Goal: Task Accomplishment & Management: Complete application form

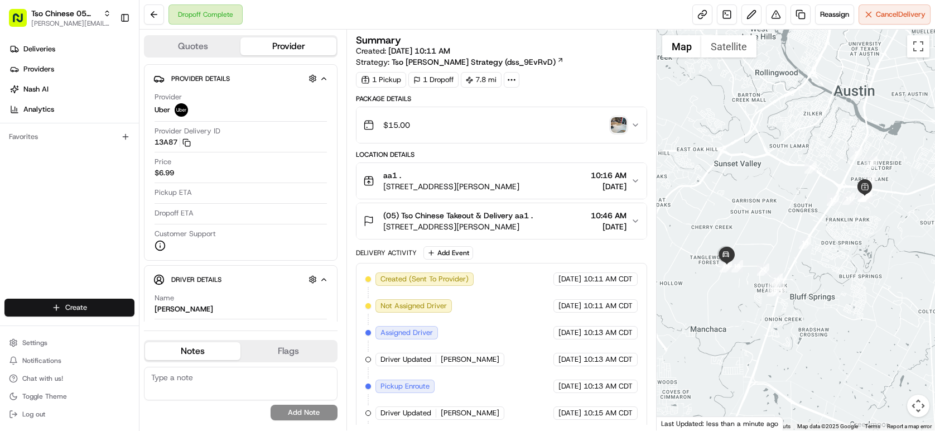
click at [92, 312] on html "Tso Chinese 05 Menchaca [EMAIL_ADDRESS][DOMAIN_NAME] Toggle Sidebar Deliveries …" at bounding box center [467, 215] width 935 height 431
click at [191, 330] on link "Delivery" at bounding box center [201, 328] width 124 height 20
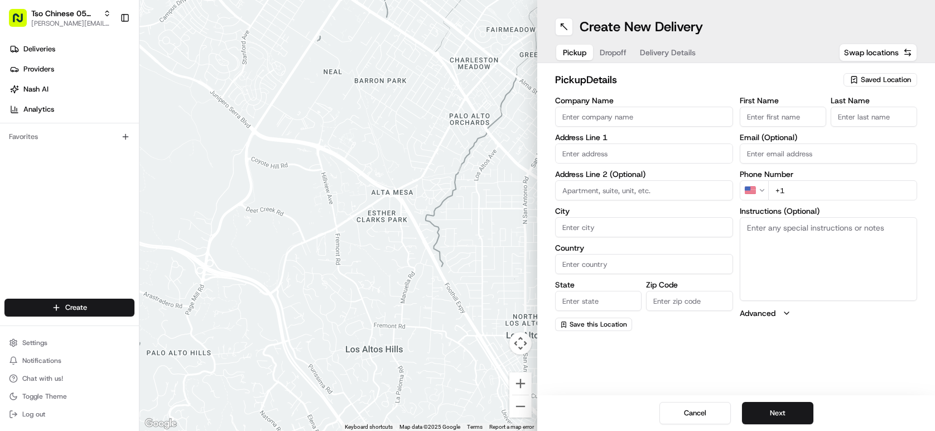
click at [866, 81] on span "Saved Location" at bounding box center [886, 80] width 50 height 10
click at [890, 127] on span "(05) Tso Chinese Takeout & Delivery (05)" at bounding box center [861, 122] width 137 height 10
type input "(05) Tso Chinese Takeout & Delivery"
type input "[STREET_ADDRESS][PERSON_NAME]"
type input "Ste 100"
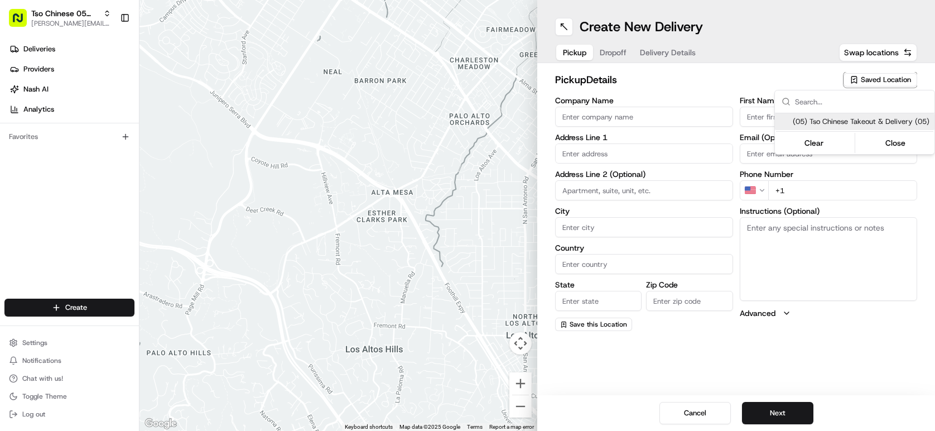
type input "Austin"
type input "US"
type input "[GEOGRAPHIC_DATA]"
type input "78748"
type input "Tso Chinese"
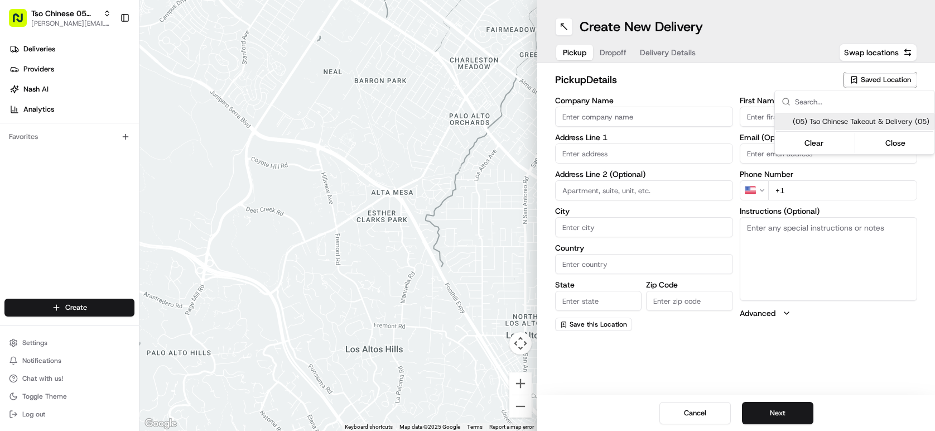
type input "[PERSON_NAME] Manager"
type input "[EMAIL_ADDRESS][DOMAIN_NAME]"
type input "[PHONE_NUMBER]"
type textarea "Submit a picture displaying address & food as Proof of Delivery. Envía una foto…"
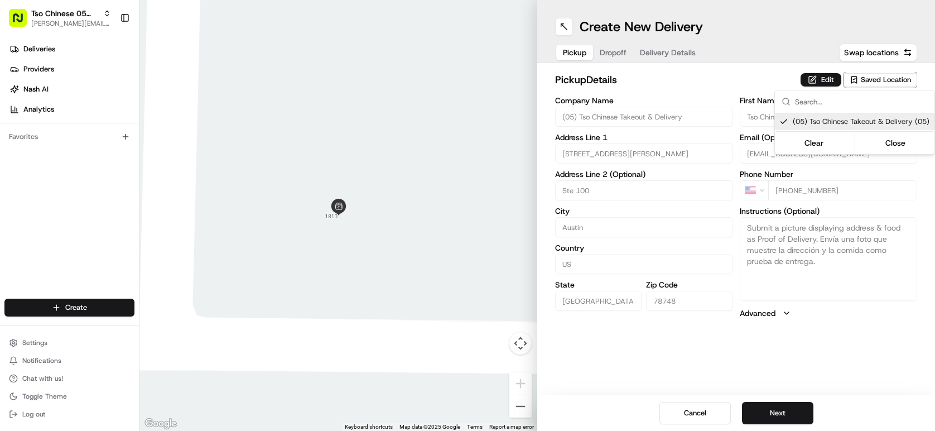
click at [790, 409] on html "Tso Chinese 05 Menchaca [EMAIL_ADDRESS][DOMAIN_NAME] Toggle Sidebar Deliveries …" at bounding box center [467, 215] width 935 height 431
click at [790, 409] on button "Next" at bounding box center [777, 413] width 71 height 22
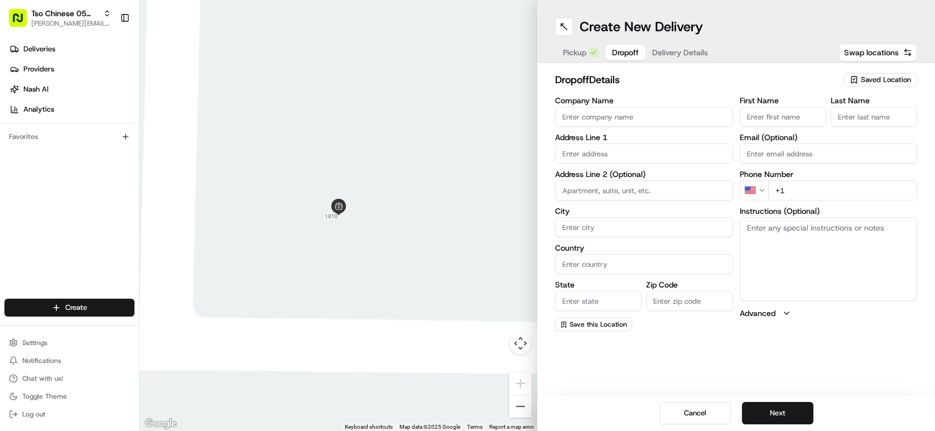
click at [694, 118] on input "Company Name" at bounding box center [644, 117] width 178 height 20
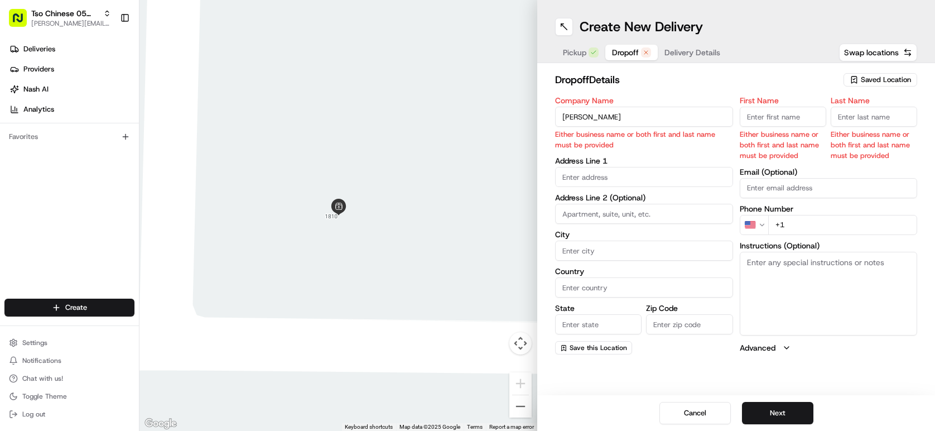
type input "[PERSON_NAME]"
click at [803, 114] on input "First Name" at bounding box center [783, 117] width 86 height 20
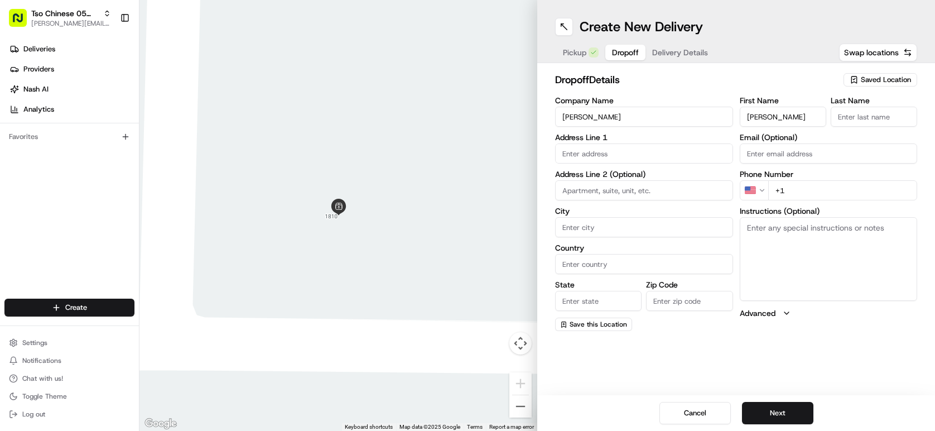
type input "[PERSON_NAME]"
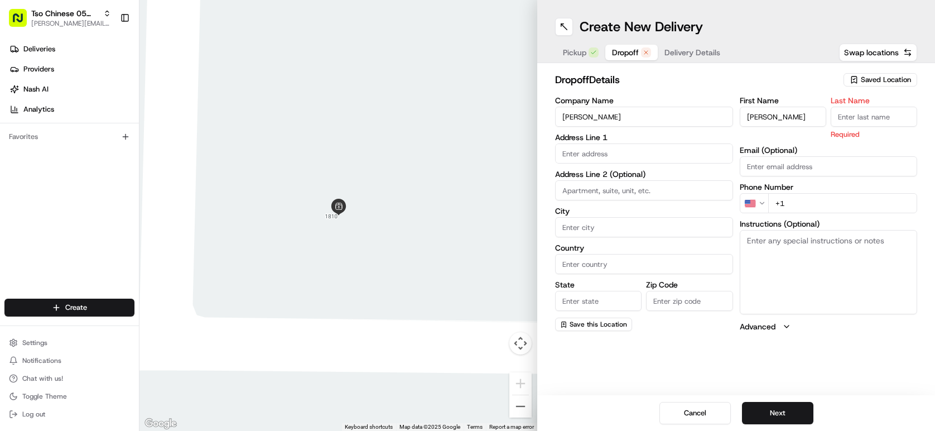
click at [885, 118] on input "Last Name" at bounding box center [874, 117] width 86 height 20
type input "."
click at [609, 156] on input "text" at bounding box center [644, 153] width 178 height 20
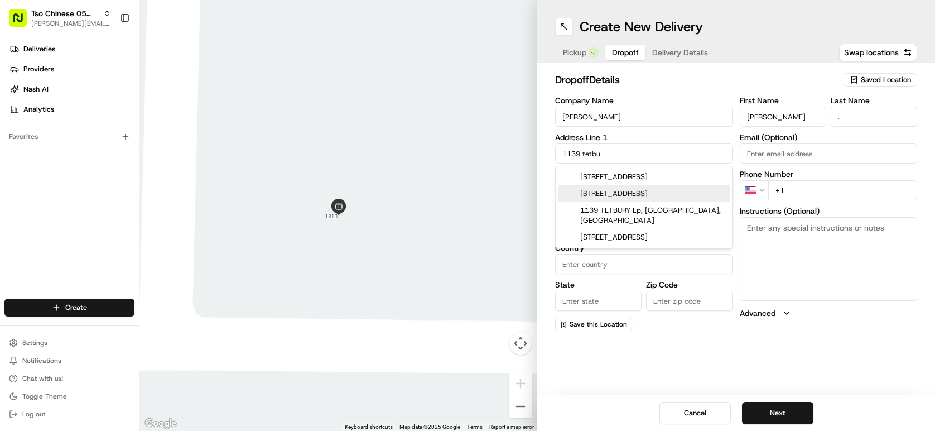
click at [633, 182] on div "[STREET_ADDRESS]" at bounding box center [644, 176] width 172 height 17
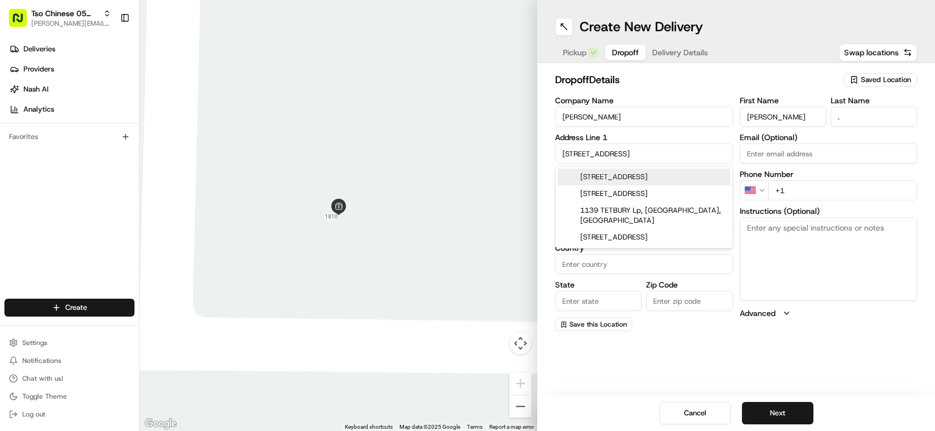
type input "[STREET_ADDRESS]"
type input "Austin"
type input "[GEOGRAPHIC_DATA]"
type input "78748"
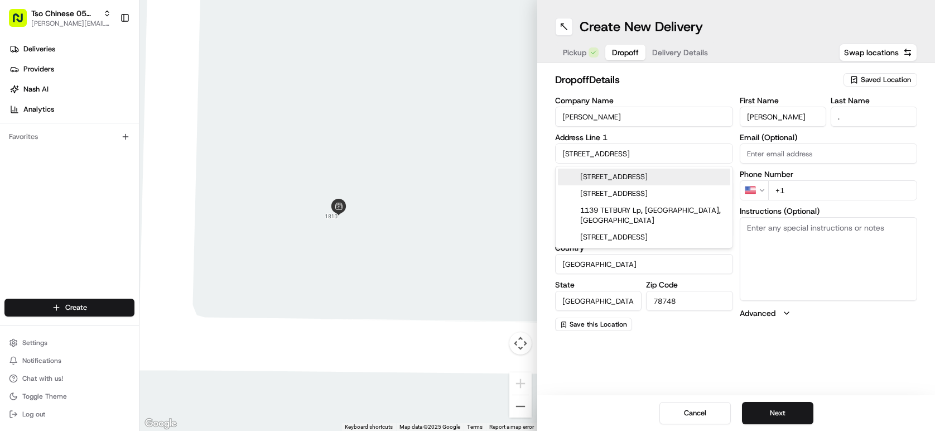
type input "[STREET_ADDRESS]"
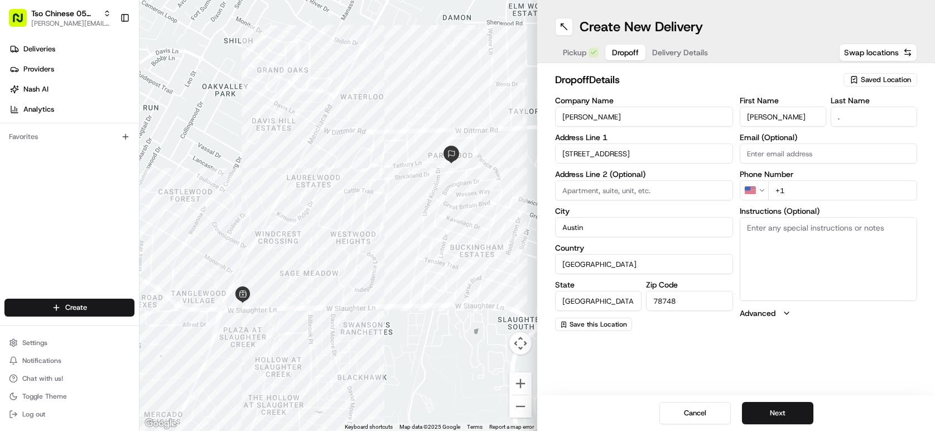
click at [831, 186] on input "+1" at bounding box center [843, 190] width 150 height 20
type input "[PHONE_NUMBER]"
click at [785, 408] on button "Next" at bounding box center [777, 413] width 71 height 22
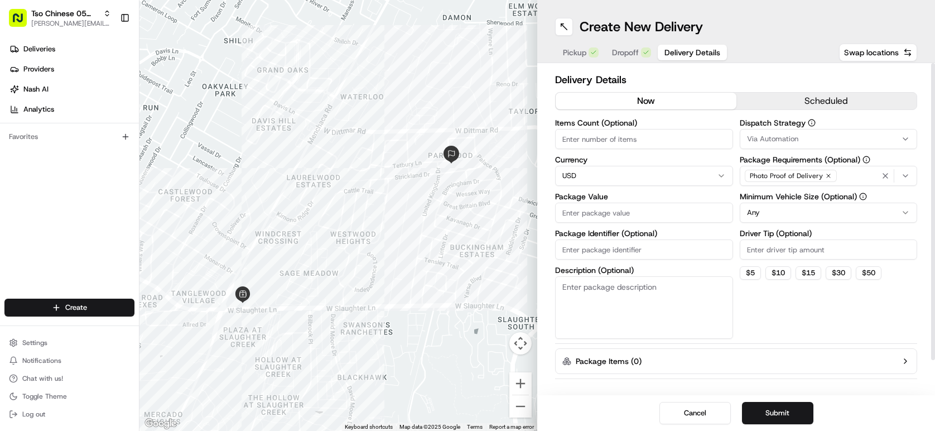
click at [694, 142] on input "Items Count (Optional)" at bounding box center [644, 139] width 178 height 20
type input "3"
click at [667, 203] on input "Package Value" at bounding box center [644, 212] width 178 height 20
type input "39.89"
click at [621, 242] on input "Package Identifier (Optional)" at bounding box center [644, 249] width 178 height 20
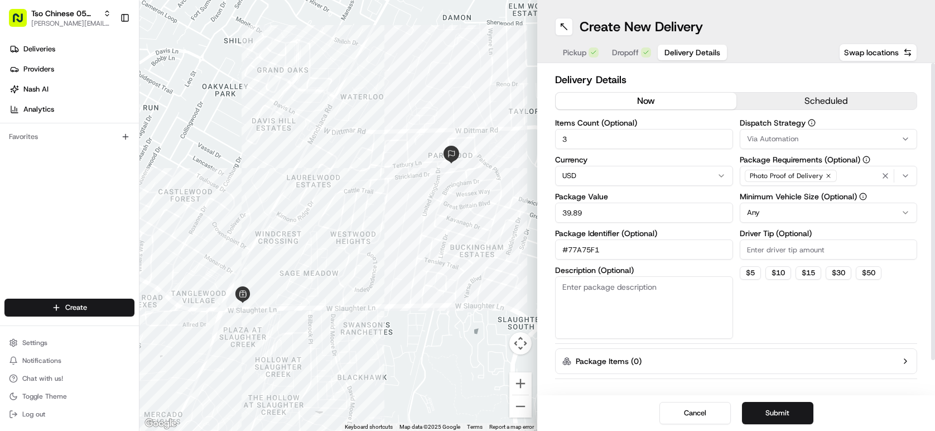
type input "#77A75F1"
click at [773, 250] on input "Driver Tip (Optional)" at bounding box center [829, 249] width 178 height 20
type input "2.00"
click at [784, 215] on html "Tso Chinese 05 Menchaca [EMAIL_ADDRESS][DOMAIN_NAME] Toggle Sidebar Deliveries …" at bounding box center [467, 215] width 935 height 431
click at [798, 142] on div "Via Automation" at bounding box center [828, 139] width 172 height 10
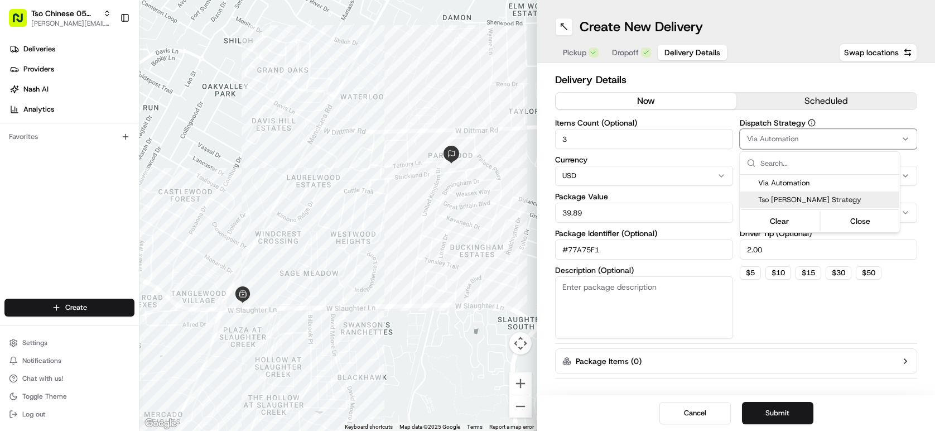
click at [803, 192] on div "Tso [PERSON_NAME] Strategy" at bounding box center [820, 199] width 160 height 17
click at [766, 419] on html "Tso Chinese 05 Menchaca [EMAIL_ADDRESS][DOMAIN_NAME] Toggle Sidebar Deliveries …" at bounding box center [467, 215] width 935 height 431
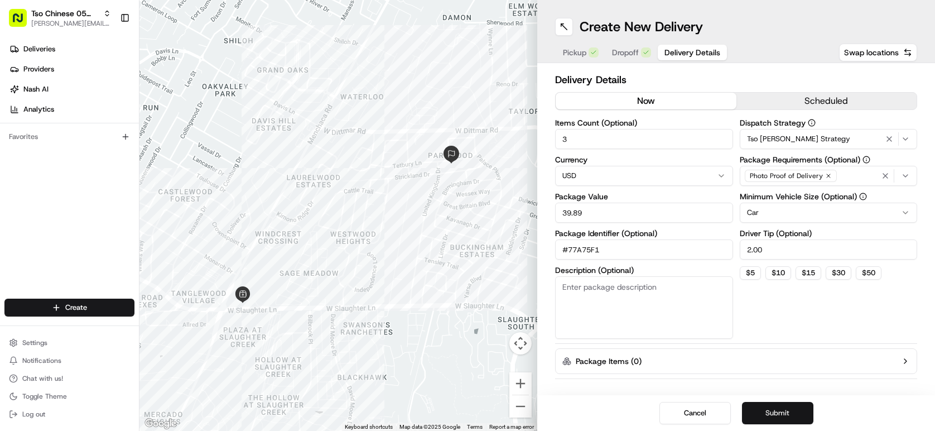
click at [773, 416] on button "Submit" at bounding box center [777, 413] width 71 height 22
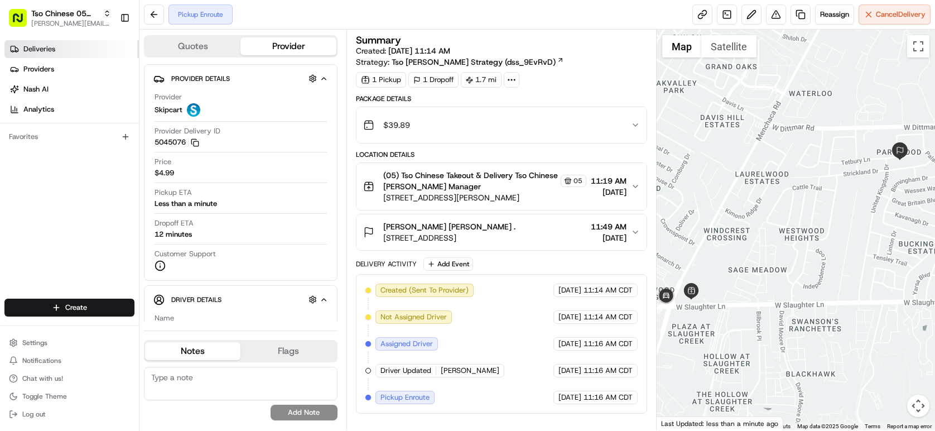
click at [104, 49] on link "Deliveries" at bounding box center [71, 49] width 134 height 18
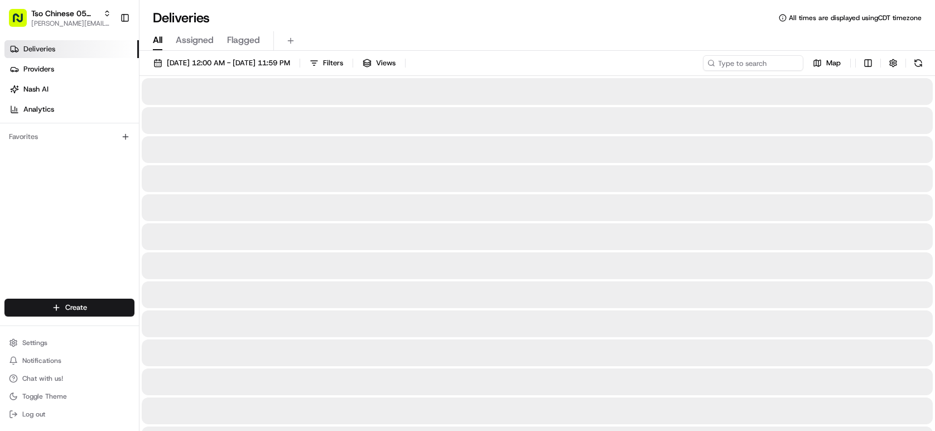
click at [104, 49] on link "Deliveries" at bounding box center [71, 49] width 134 height 18
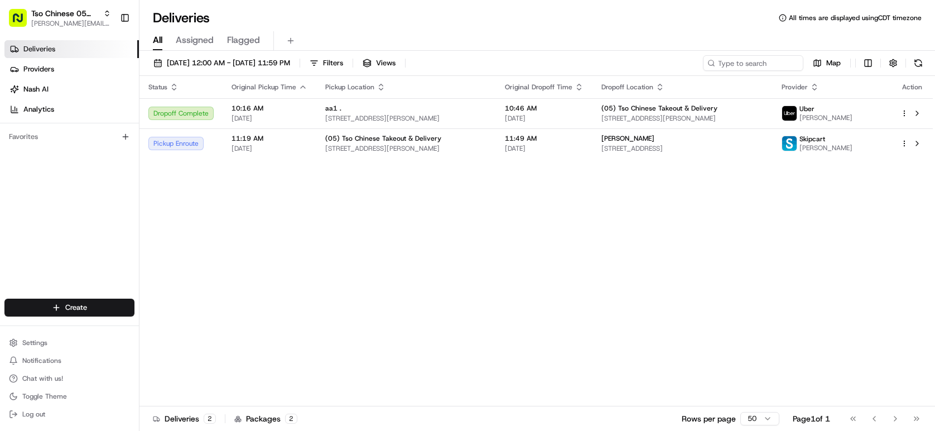
drag, startPoint x: 104, startPoint y: 49, endPoint x: 293, endPoint y: 350, distance: 354.9
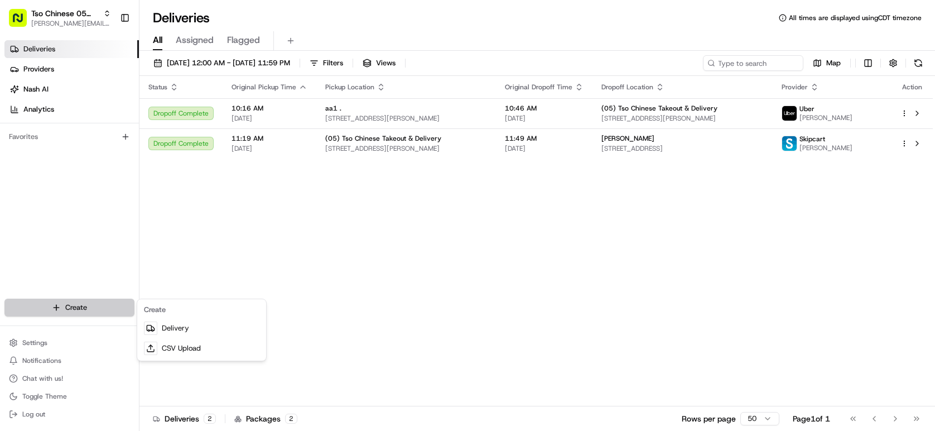
click at [103, 303] on html "Tso Chinese 05 Menchaca [EMAIL_ADDRESS][DOMAIN_NAME] Toggle Sidebar Deliveries …" at bounding box center [467, 215] width 935 height 431
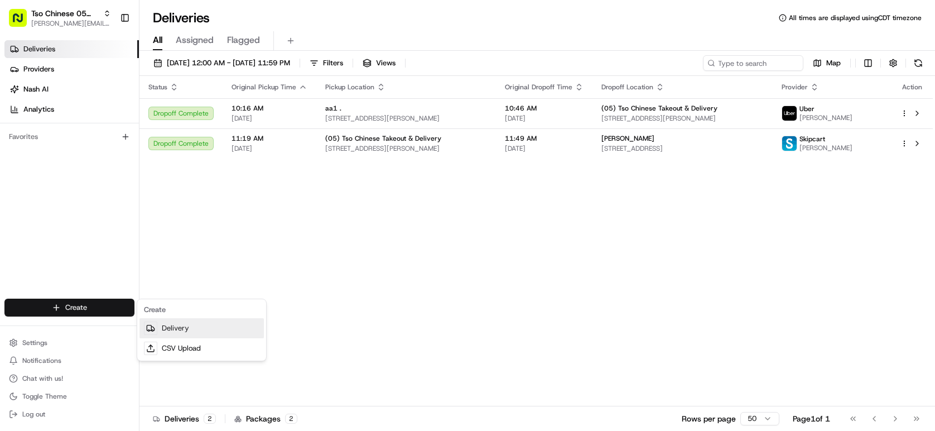
click at [173, 326] on link "Delivery" at bounding box center [201, 328] width 124 height 20
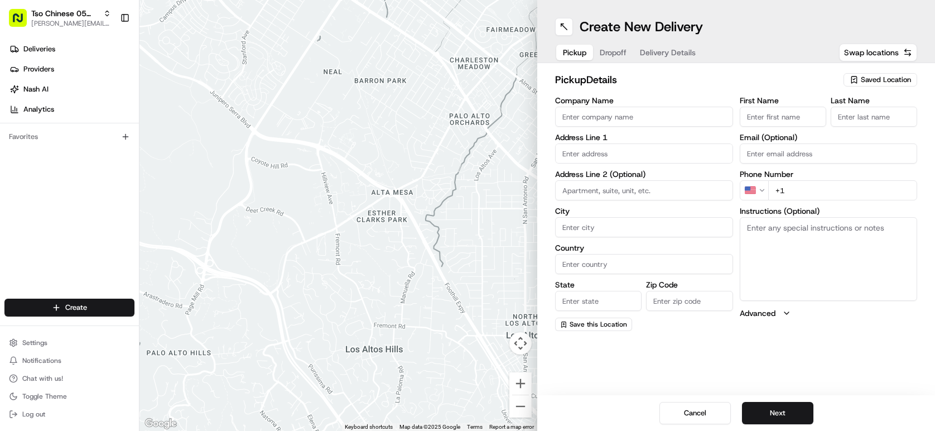
click at [870, 77] on span "Saved Location" at bounding box center [886, 80] width 50 height 10
click at [870, 77] on html "Tso Chinese 05 Menchaca [EMAIL_ADDRESS][DOMAIN_NAME] Toggle Sidebar Deliveries …" at bounding box center [467, 215] width 935 height 431
click at [883, 117] on span "(05) Tso Chinese Takeout & Delivery (05)" at bounding box center [861, 122] width 137 height 10
type input "(05) Tso Chinese Takeout & Delivery"
type input "[STREET_ADDRESS][PERSON_NAME]"
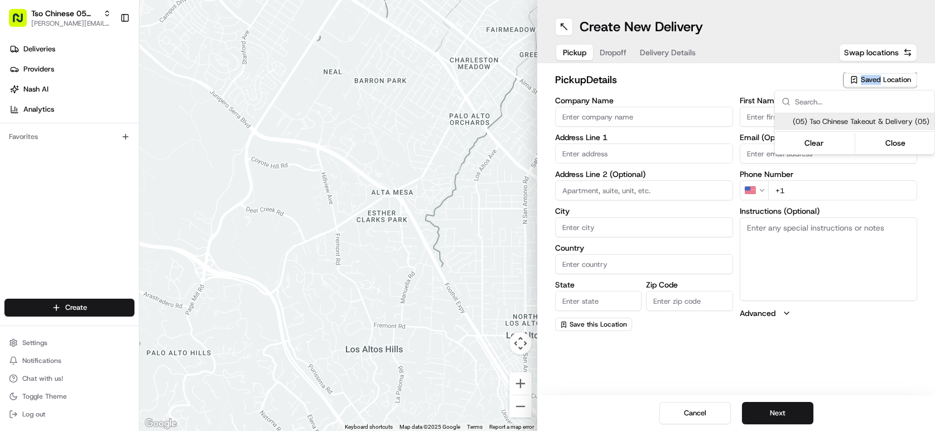
type input "Ste 100"
type input "Austin"
type input "US"
type input "[GEOGRAPHIC_DATA]"
type input "78748"
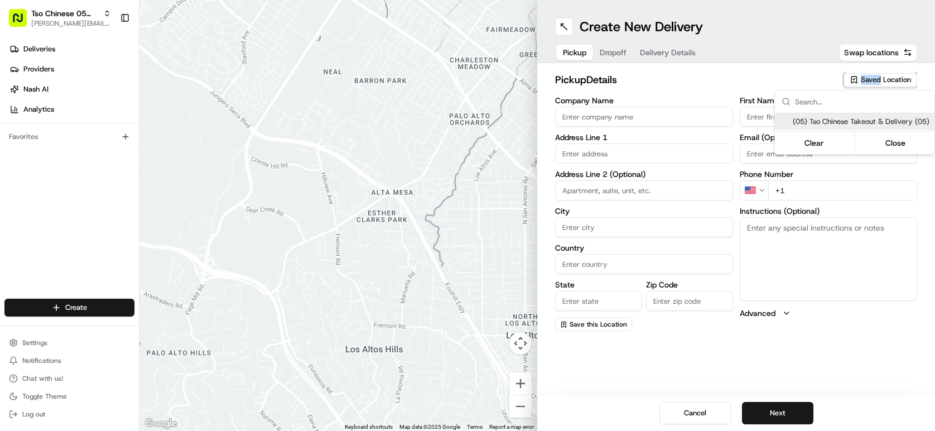
type input "Tso Chinese"
type input "[PERSON_NAME] Manager"
type input "[EMAIL_ADDRESS][DOMAIN_NAME]"
type input "[PHONE_NUMBER]"
type textarea "Submit a picture displaying address & food as Proof of Delivery. Envía una foto…"
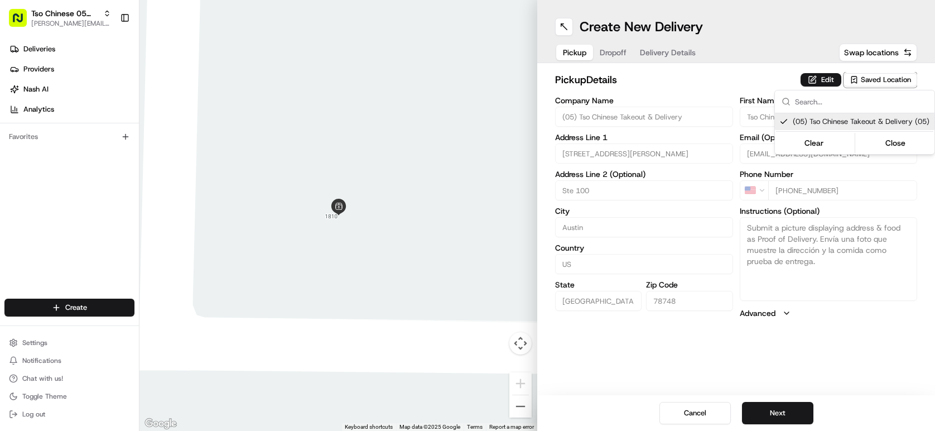
click at [768, 411] on html "Tso Chinese 05 Menchaca [EMAIL_ADDRESS][DOMAIN_NAME] Toggle Sidebar Deliveries …" at bounding box center [467, 215] width 935 height 431
click at [767, 411] on button "Next" at bounding box center [777, 413] width 71 height 22
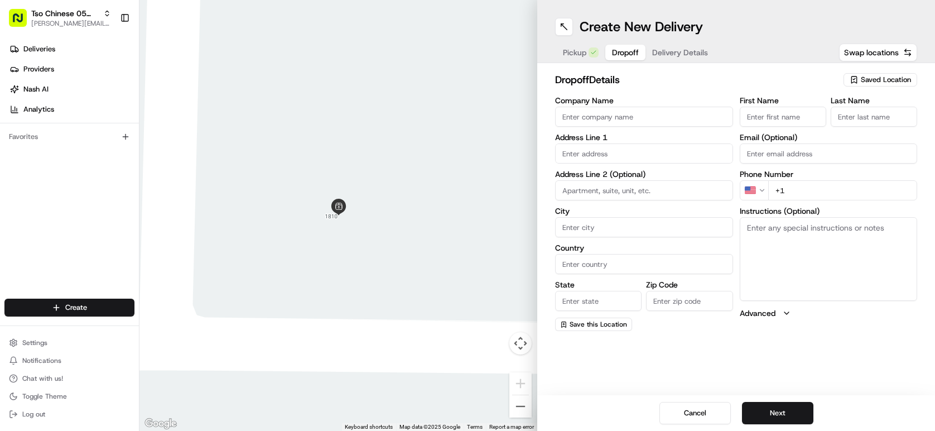
click at [683, 112] on input "Company Name" at bounding box center [644, 117] width 178 height 20
type input "[PERSON_NAME]"
click at [774, 124] on input "First Name" at bounding box center [783, 117] width 86 height 20
type input "[PERSON_NAME]"
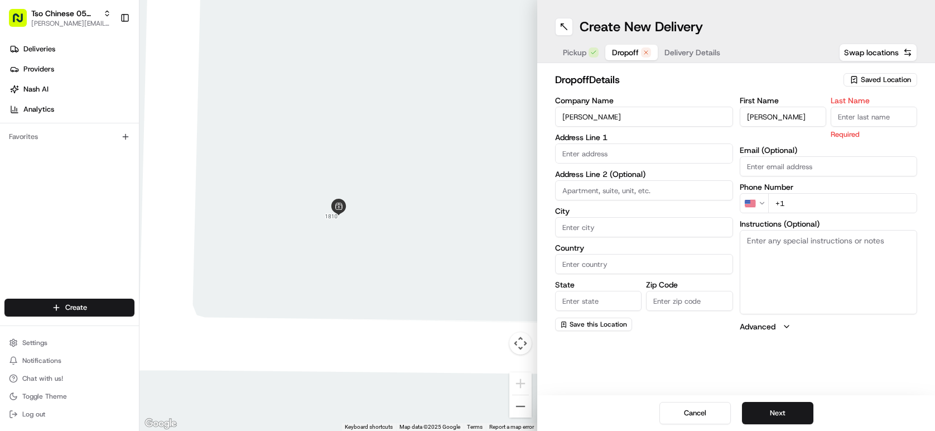
click at [854, 101] on label "Last Name" at bounding box center [874, 101] width 86 height 8
click at [854, 107] on input "Last Name" at bounding box center [874, 117] width 86 height 20
click at [854, 111] on input "Last Name" at bounding box center [874, 117] width 86 height 20
type input ","
drag, startPoint x: 854, startPoint y: 111, endPoint x: 447, endPoint y: 121, distance: 406.2
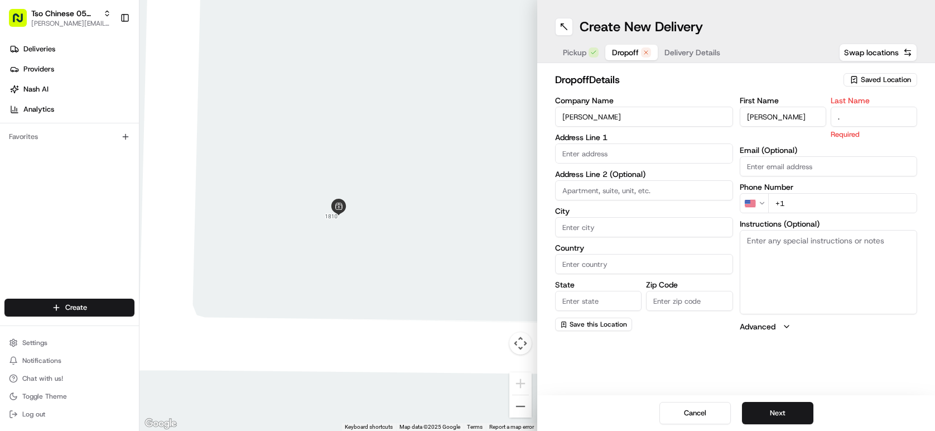
click at [785, 105] on div "First Name [PERSON_NAME] Last Name . Required" at bounding box center [829, 118] width 178 height 43
type input "."
click at [603, 152] on input "text" at bounding box center [644, 153] width 178 height 20
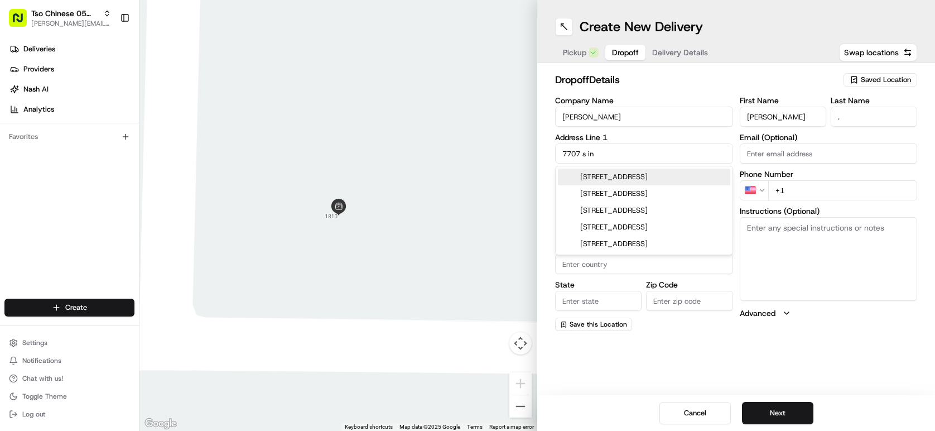
click at [623, 171] on div "[STREET_ADDRESS]" at bounding box center [644, 176] width 172 height 17
type input "[STREET_ADDRESS]"
type input "Austin"
type input "[GEOGRAPHIC_DATA]"
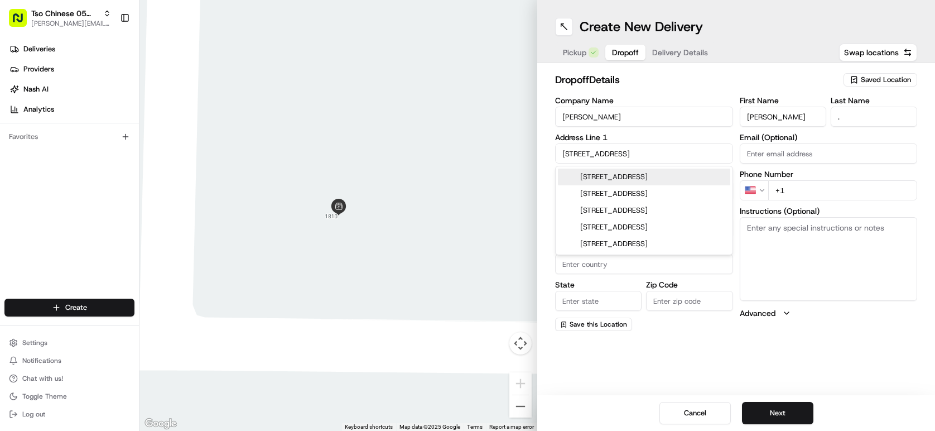
type input "78744"
type input "[STREET_ADDRESS]"
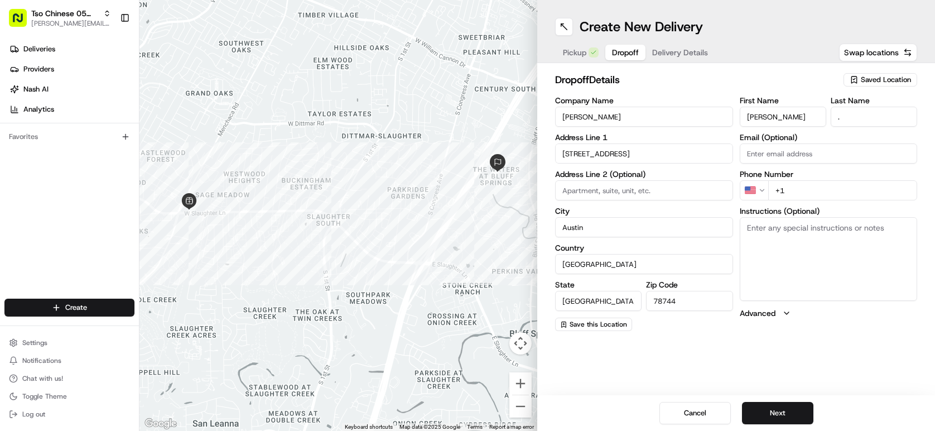
click at [818, 180] on input "+1" at bounding box center [843, 190] width 150 height 20
click at [819, 182] on input "+1" at bounding box center [843, 190] width 150 height 20
type input "[PHONE_NUMBER]"
click at [807, 420] on button "Next" at bounding box center [777, 413] width 71 height 22
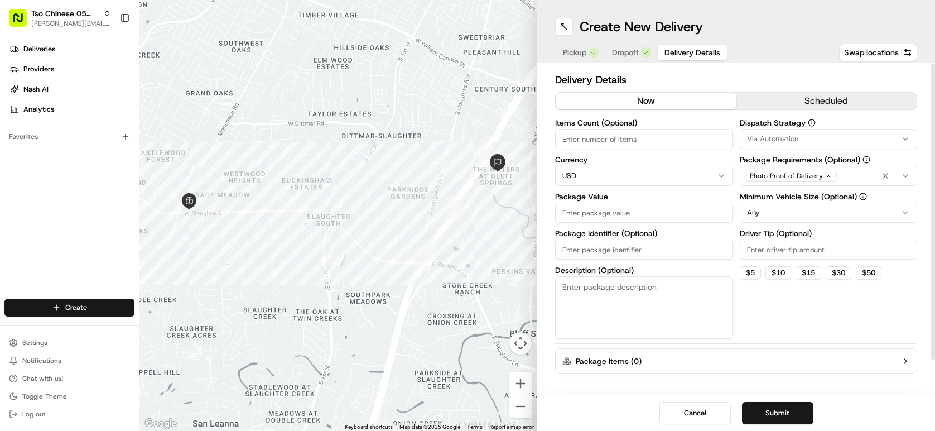
click at [652, 143] on input "Items Count (Optional)" at bounding box center [644, 139] width 178 height 20
type input "9"
click at [647, 219] on input "Package Value" at bounding box center [644, 212] width 178 height 20
type input "131.48"
click at [594, 250] on input "Package Identifier (Optional)" at bounding box center [644, 249] width 178 height 20
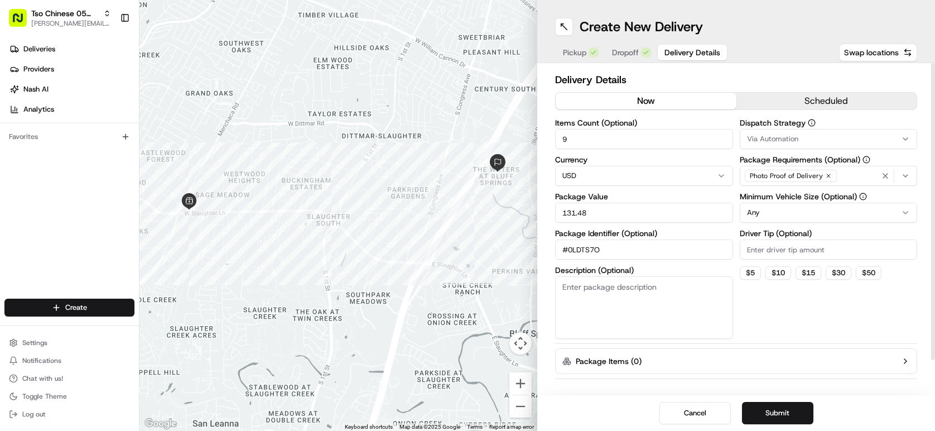
type input "#0LDTS7O"
click at [773, 249] on input "Driver Tip (Optional)" at bounding box center [829, 249] width 178 height 20
type input "2.00"
click at [774, 221] on html "Tso Chinese 05 Menchaca [EMAIL_ADDRESS][DOMAIN_NAME] Toggle Sidebar Deliveries …" at bounding box center [467, 215] width 935 height 431
click at [809, 139] on div "Via Automation" at bounding box center [828, 139] width 172 height 10
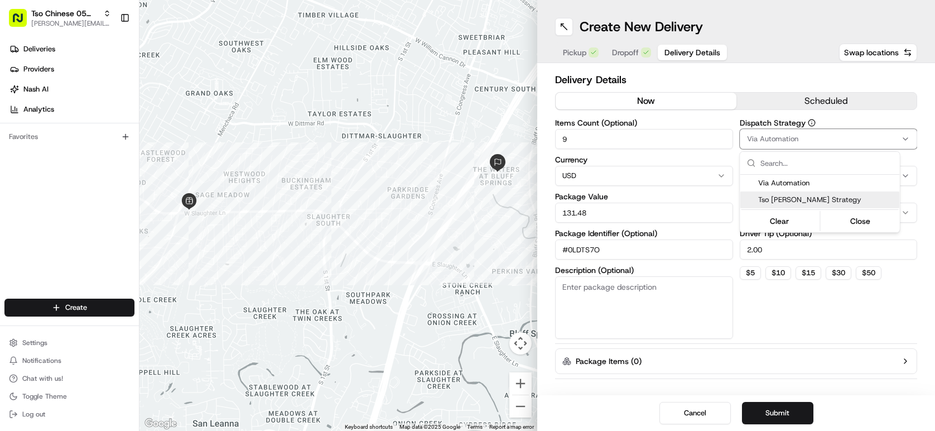
click at [807, 192] on div "Tso [PERSON_NAME] Strategy" at bounding box center [820, 199] width 160 height 17
click at [830, 415] on html "Tso Chinese 05 Menchaca [EMAIL_ADDRESS][DOMAIN_NAME] Toggle Sidebar Deliveries …" at bounding box center [467, 215] width 935 height 431
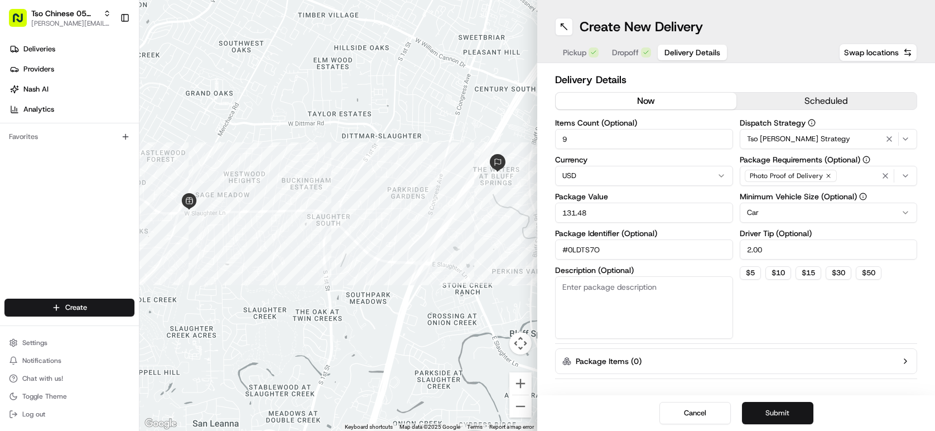
click at [806, 415] on button "Submit" at bounding box center [777, 413] width 71 height 22
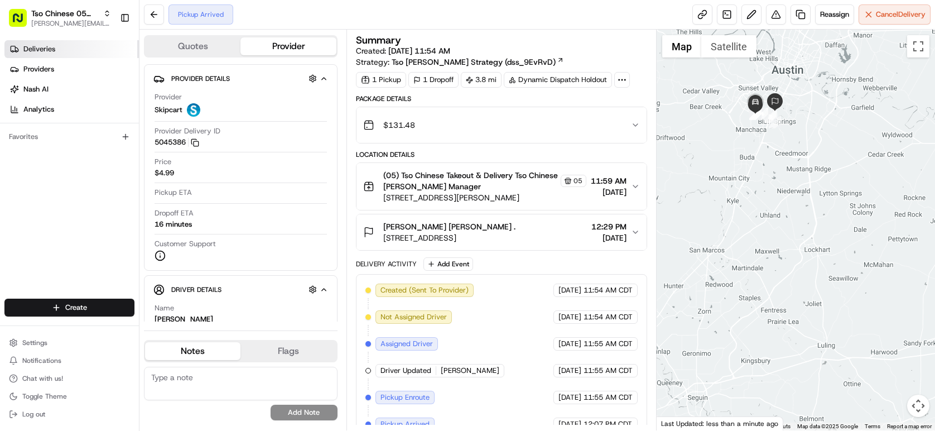
click at [117, 51] on link "Deliveries" at bounding box center [71, 49] width 134 height 18
